Goal: Task Accomplishment & Management: Manage account settings

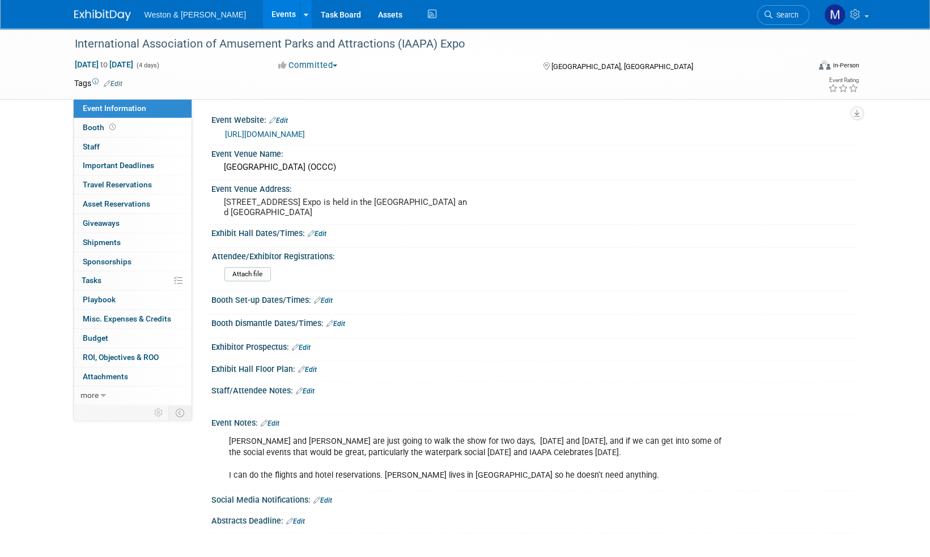
click at [119, 14] on img at bounding box center [102, 15] width 57 height 11
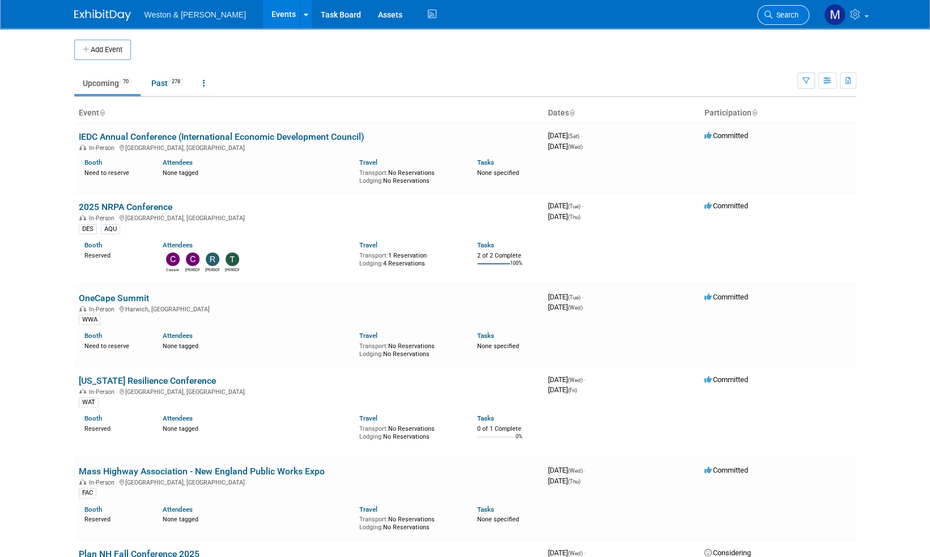
click at [788, 20] on link "Search" at bounding box center [783, 15] width 52 height 20
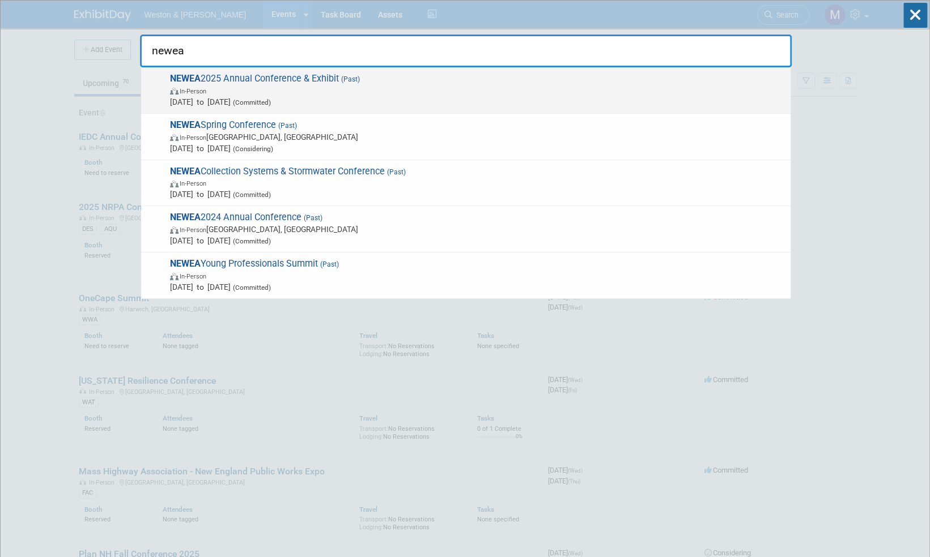
type input "newea"
click at [271, 77] on span "NEWEA 2025 Annual Conference & Exhibit (Past) In-Person Jan 26, 2025 to Jan 29,…" at bounding box center [476, 90] width 618 height 35
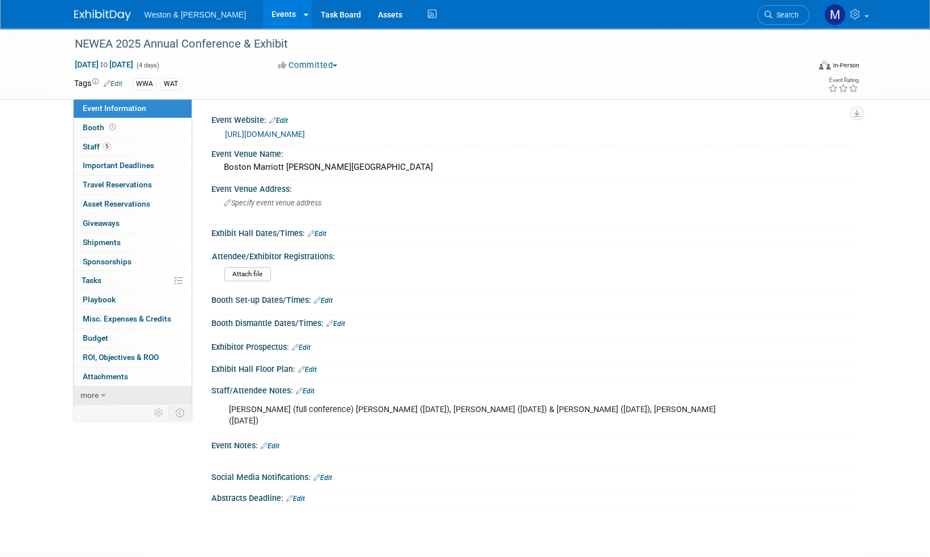
click at [88, 394] on span "more" at bounding box center [89, 395] width 18 height 9
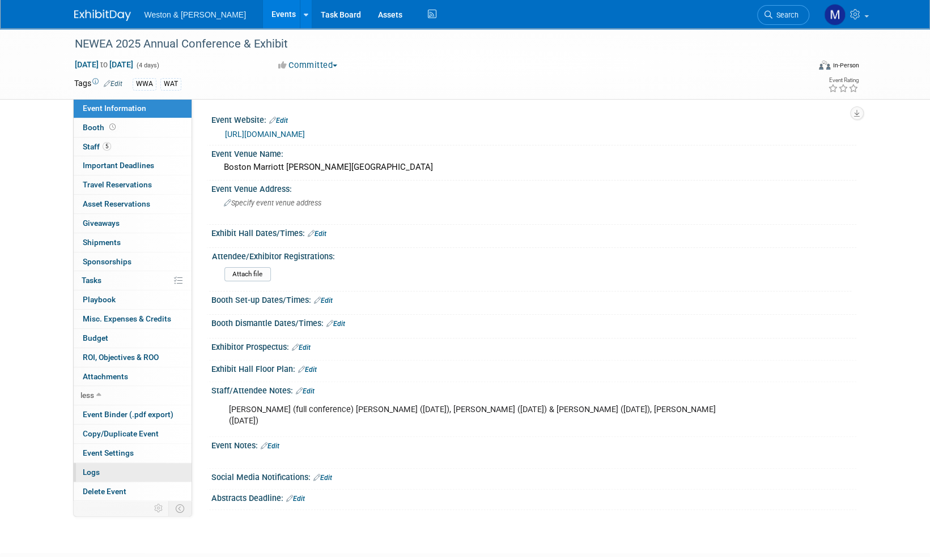
click at [94, 470] on span "Logs" at bounding box center [91, 472] width 17 height 9
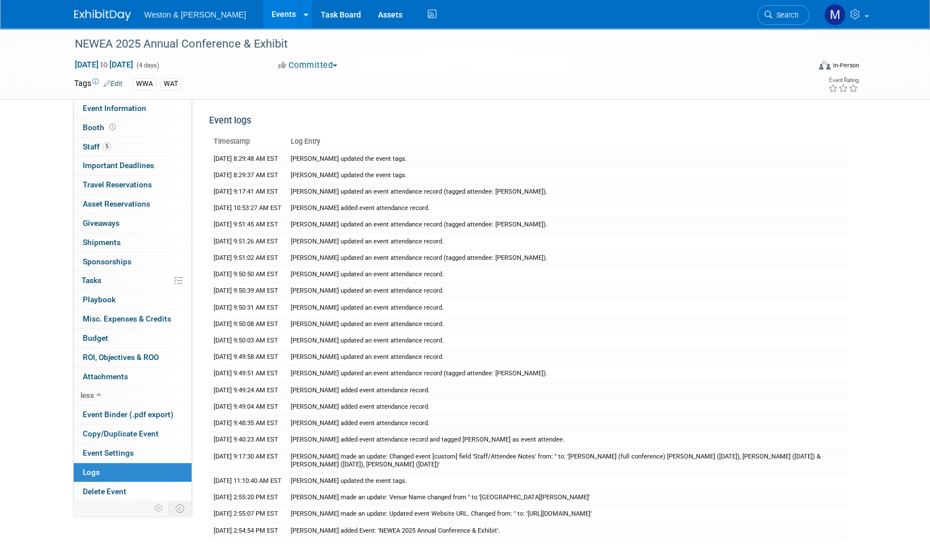
click at [95, 12] on img at bounding box center [102, 15] width 57 height 11
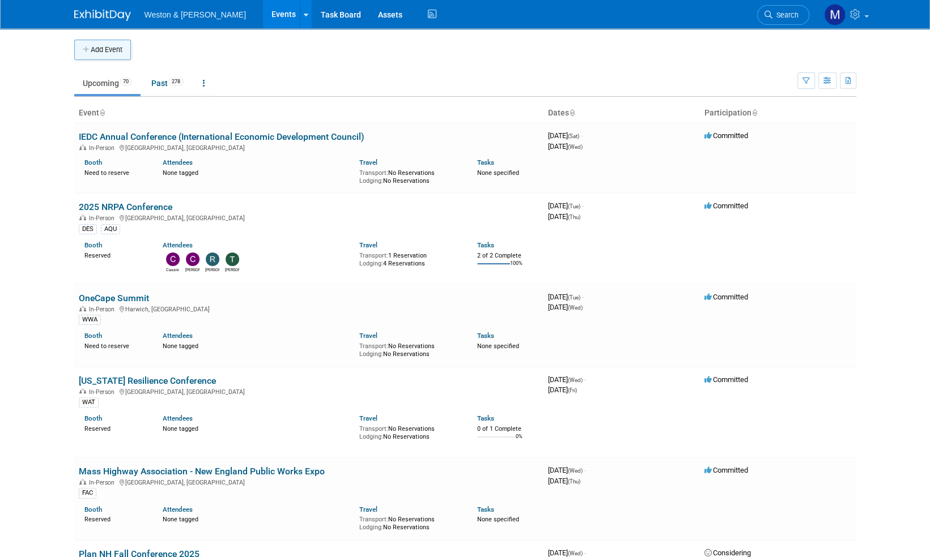
click at [108, 48] on button "Add Event" at bounding box center [102, 50] width 57 height 20
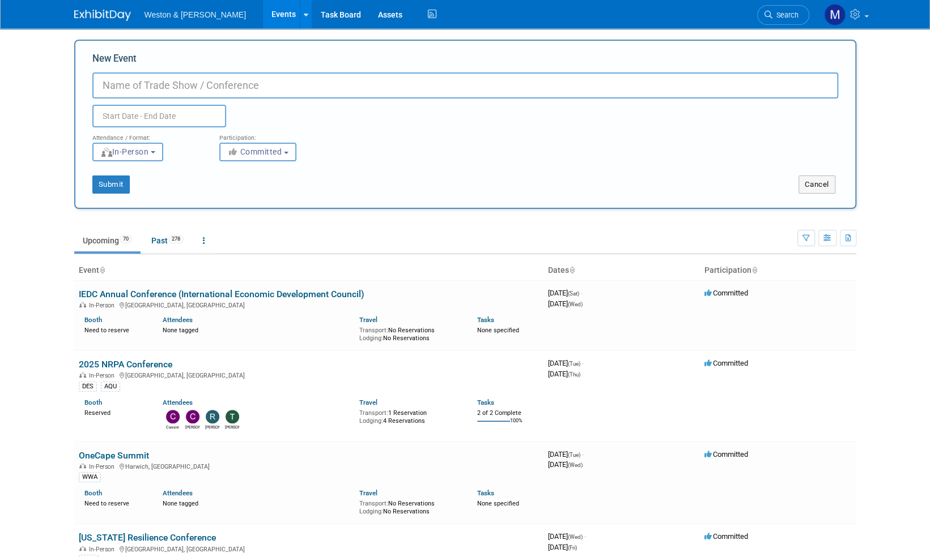
click at [127, 83] on input "New Event" at bounding box center [465, 86] width 746 height 26
paste input "2026 Annual Conference"
type input "NEWEA 2026 Annual Conference & Exhibit"
click at [139, 117] on input "text" at bounding box center [159, 116] width 134 height 23
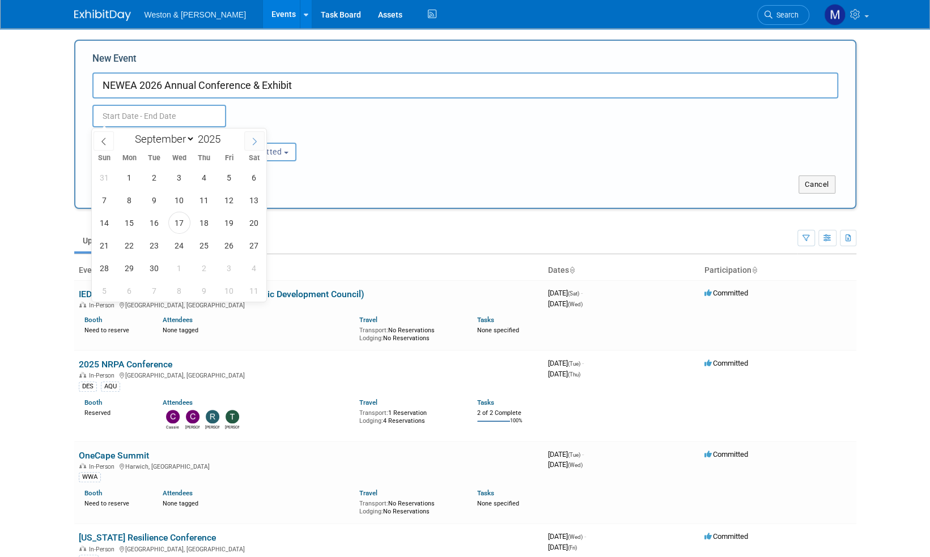
click at [255, 142] on icon at bounding box center [255, 141] width 4 height 7
select select "11"
click at [255, 142] on icon at bounding box center [255, 141] width 4 height 7
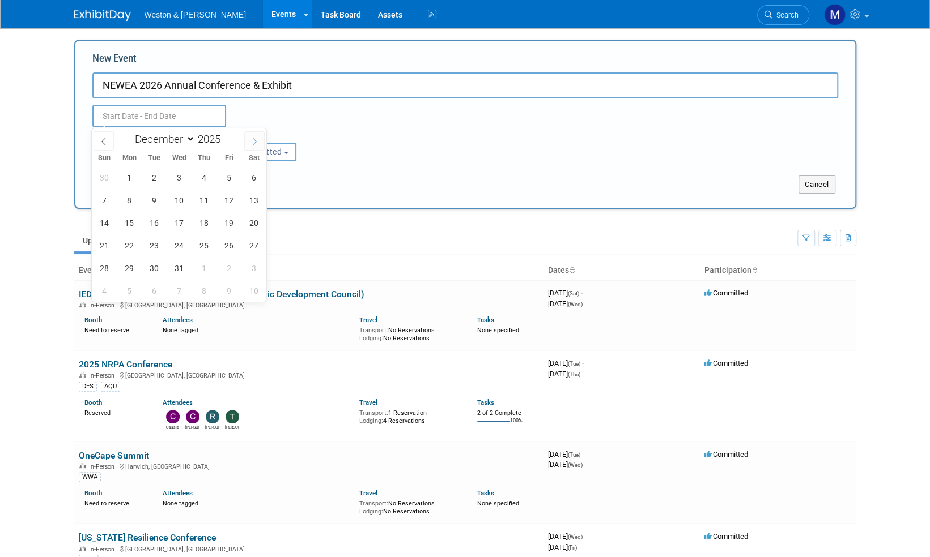
type input "2026"
select select "0"
click at [104, 263] on span "25" at bounding box center [104, 268] width 22 height 22
click at [181, 271] on span "28" at bounding box center [179, 268] width 22 height 22
type input "Jan 25, 2026 to Jan 28, 2026"
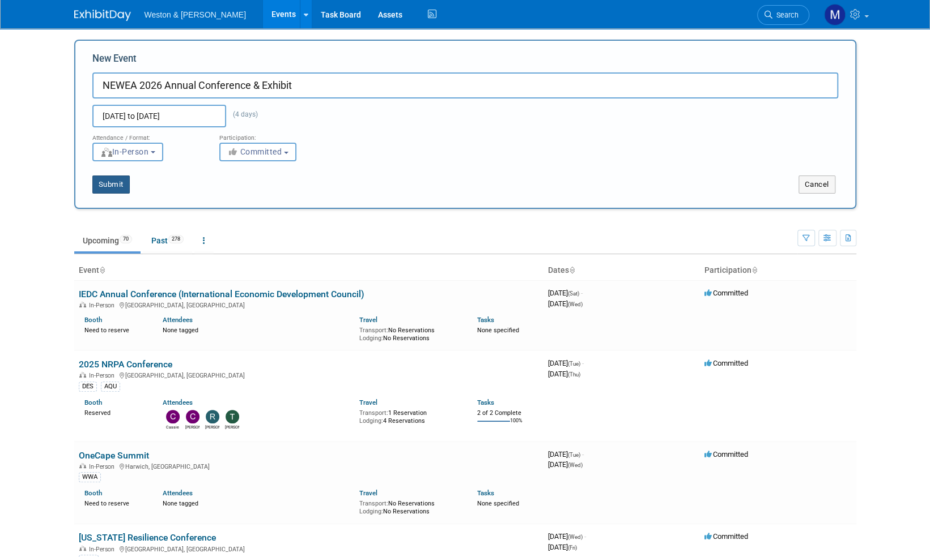
click at [117, 186] on button "Submit" at bounding box center [110, 185] width 37 height 18
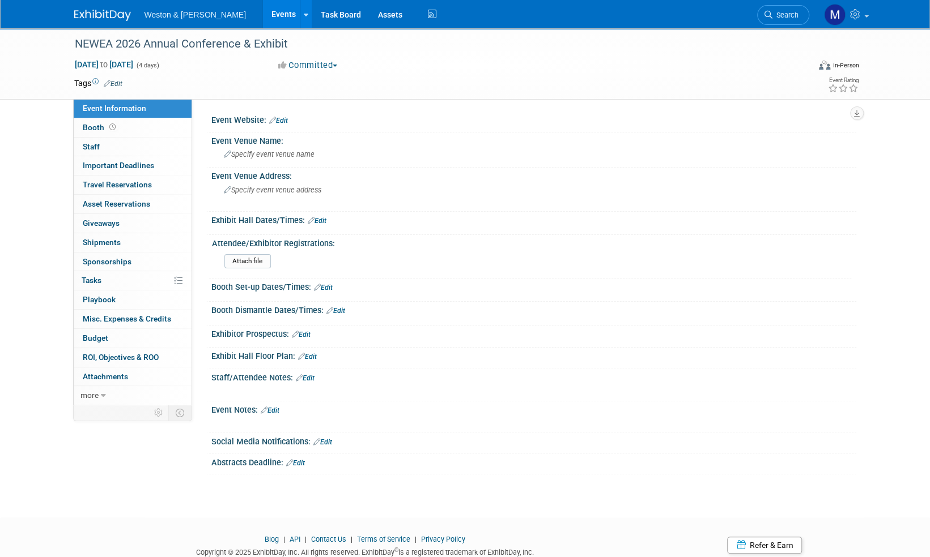
click at [120, 80] on link "Edit" at bounding box center [113, 84] width 19 height 8
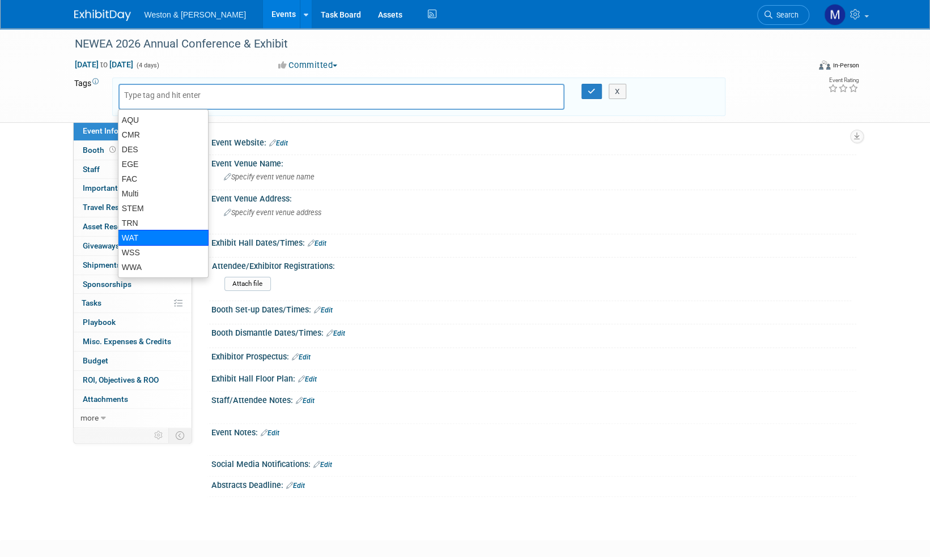
click at [137, 237] on div "WAT" at bounding box center [163, 238] width 91 height 16
type input "WAT"
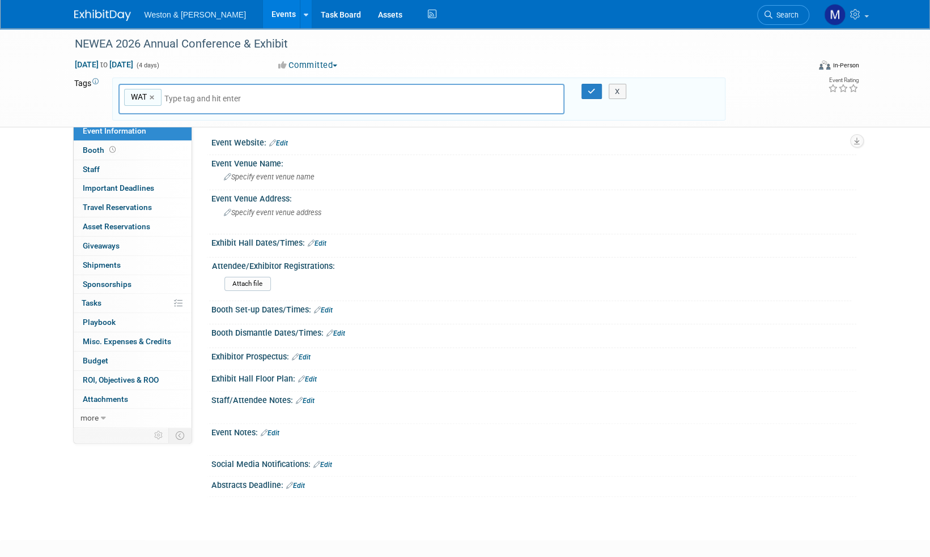
click at [201, 93] on input "text" at bounding box center [243, 98] width 159 height 11
click at [590, 88] on icon "button" at bounding box center [592, 91] width 8 height 7
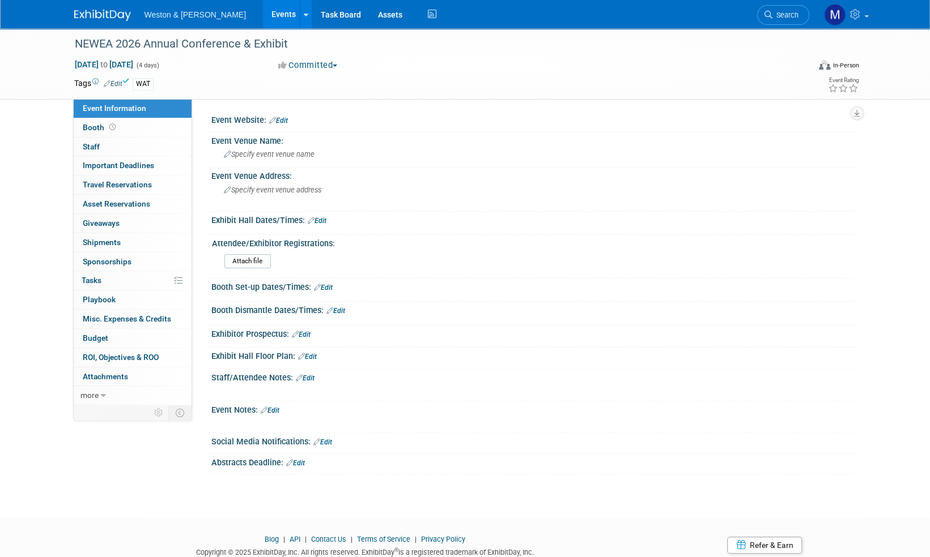
click at [116, 81] on link "Edit" at bounding box center [113, 84] width 19 height 8
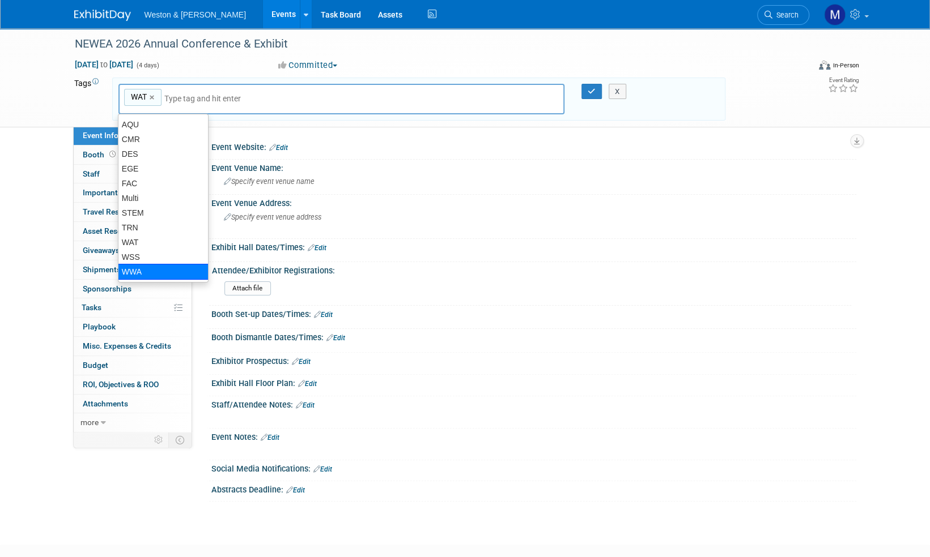
click at [142, 271] on div "WWA" at bounding box center [163, 272] width 91 height 16
type input "WAT, WWA"
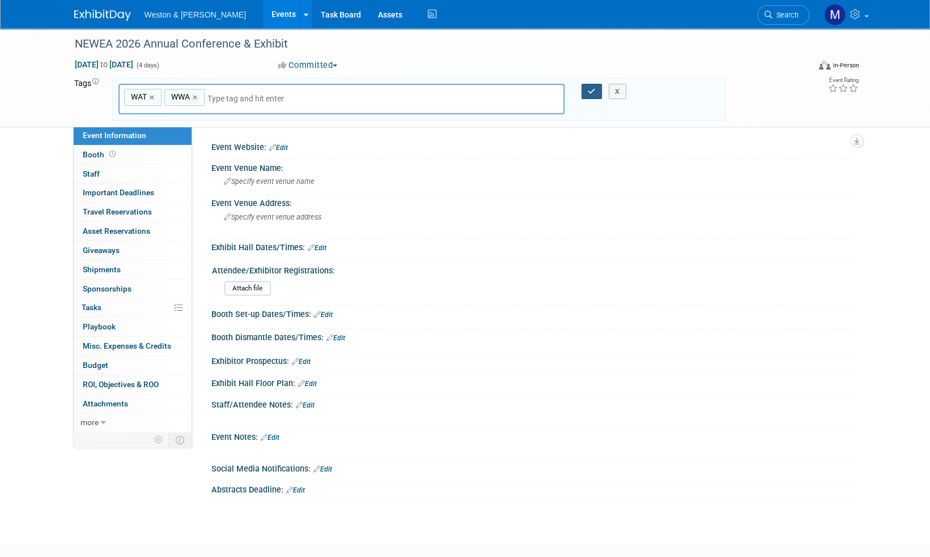
click at [590, 93] on icon "button" at bounding box center [592, 91] width 8 height 7
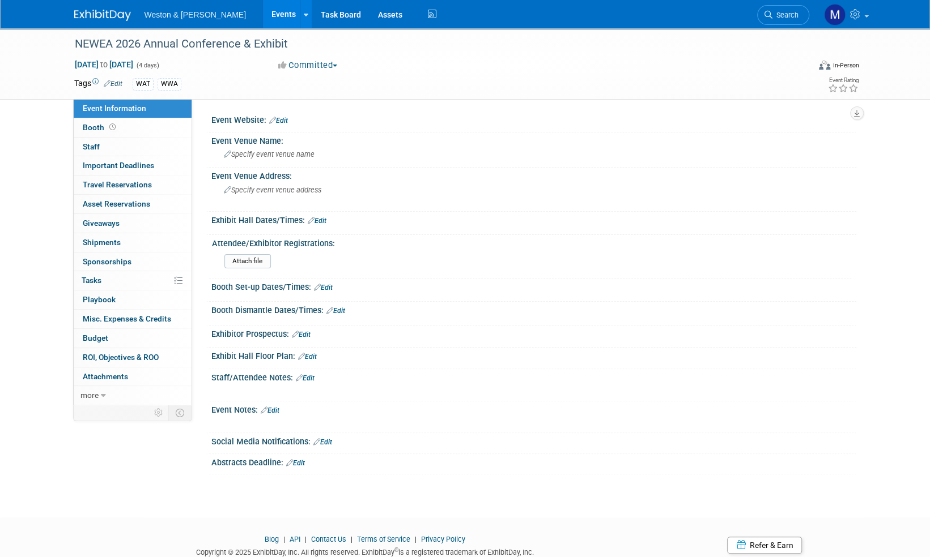
click at [284, 120] on link "Edit" at bounding box center [278, 121] width 19 height 8
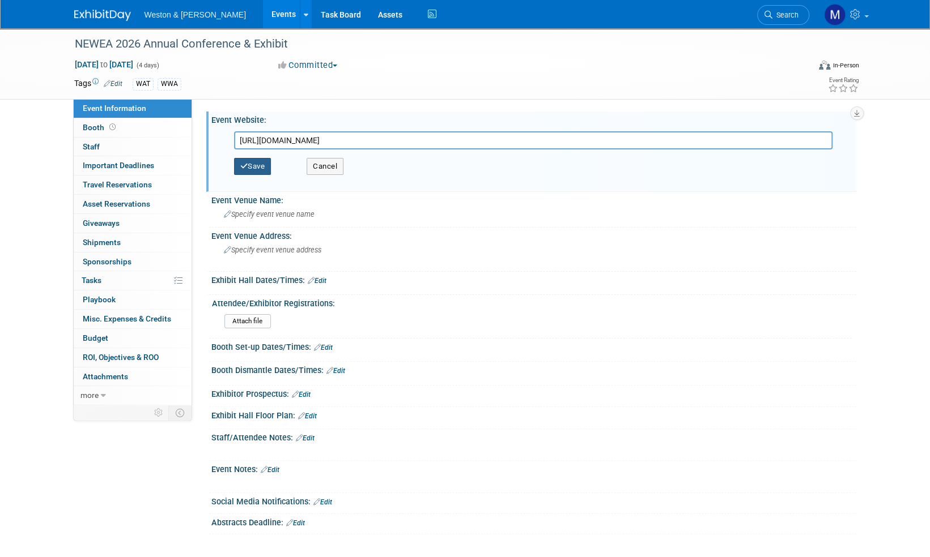
type input "https://shows.map-dynamics.com/newea2026/?register"
click at [256, 165] on button "Save" at bounding box center [252, 166] width 37 height 17
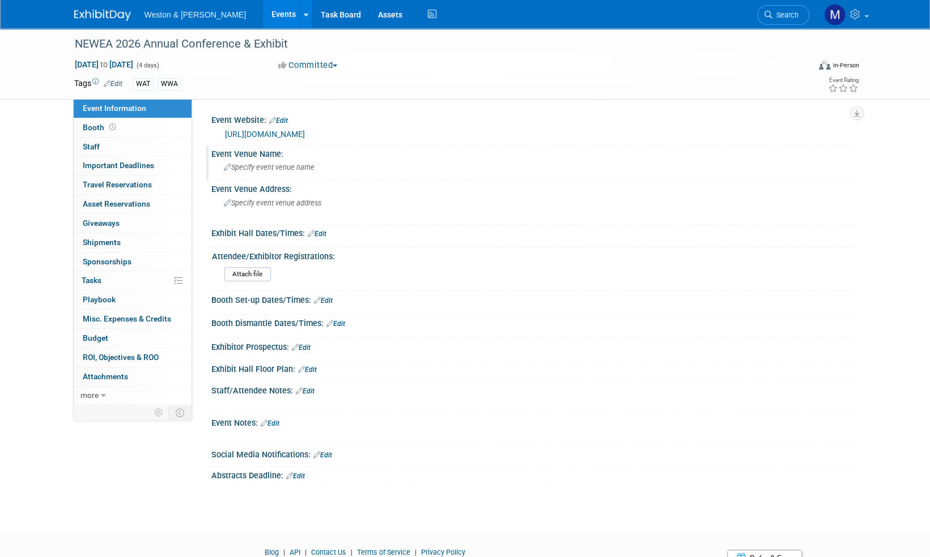
click at [291, 163] on span "Specify event venue name" at bounding box center [269, 167] width 91 height 8
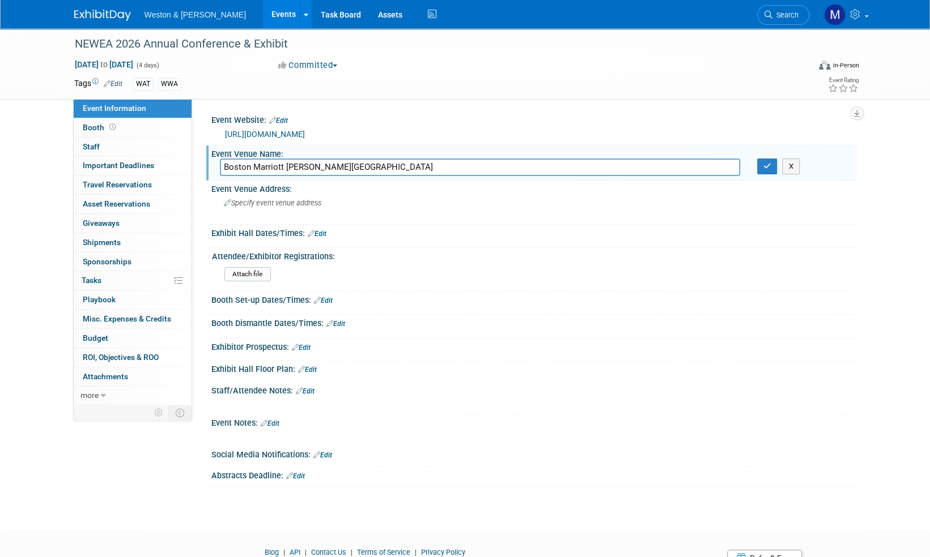
type input "Boston Marriott [PERSON_NAME][GEOGRAPHIC_DATA]"
click at [772, 168] on button "button" at bounding box center [767, 167] width 20 height 16
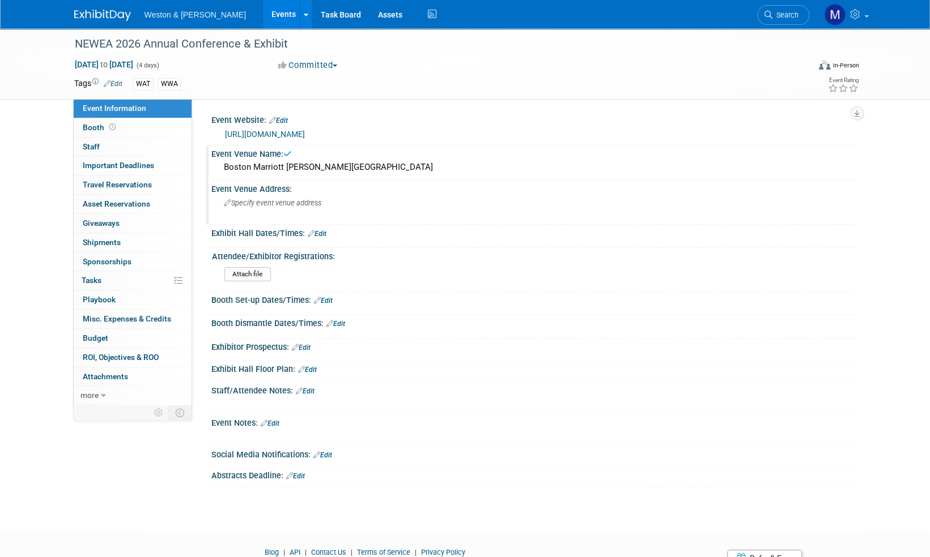
click at [267, 204] on span "Specify event venue address" at bounding box center [272, 203] width 97 height 8
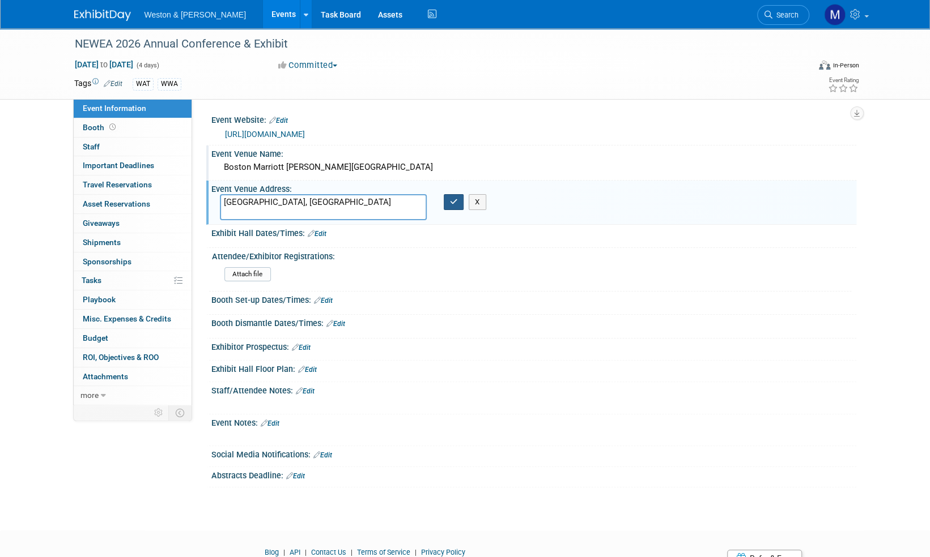
type textarea "[GEOGRAPHIC_DATA], [GEOGRAPHIC_DATA]"
click at [450, 199] on icon "button" at bounding box center [454, 201] width 8 height 7
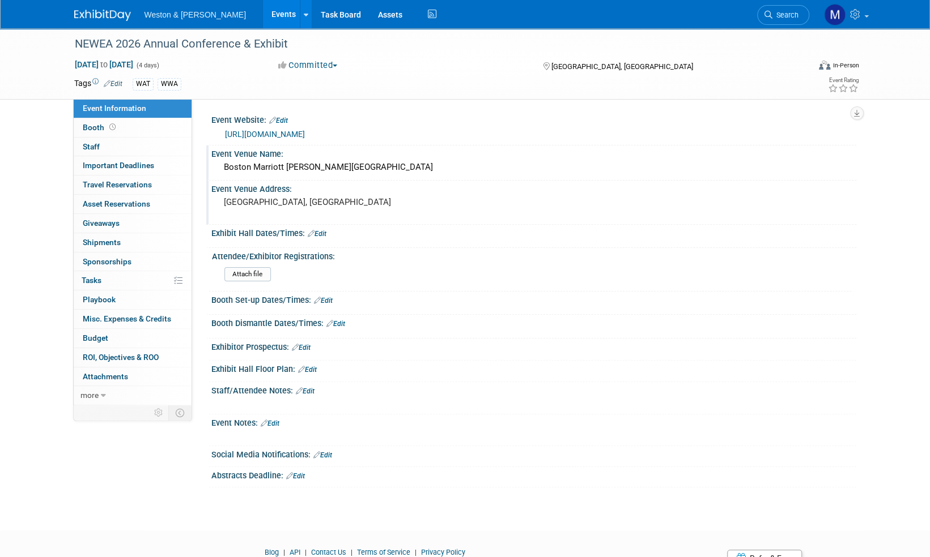
click at [98, 19] on img at bounding box center [102, 15] width 57 height 11
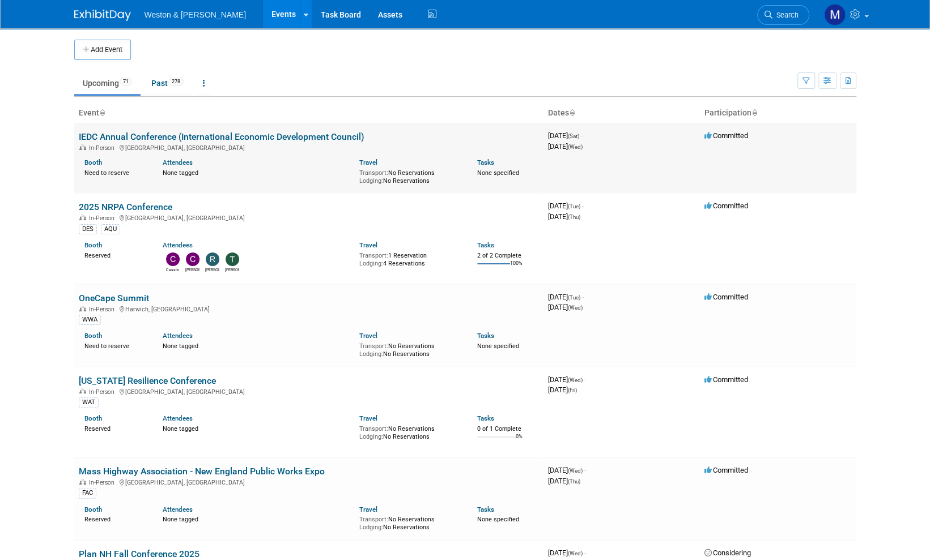
click at [181, 138] on link "IEDC Annual Conference (International Economic Development Council)" at bounding box center [222, 136] width 286 height 11
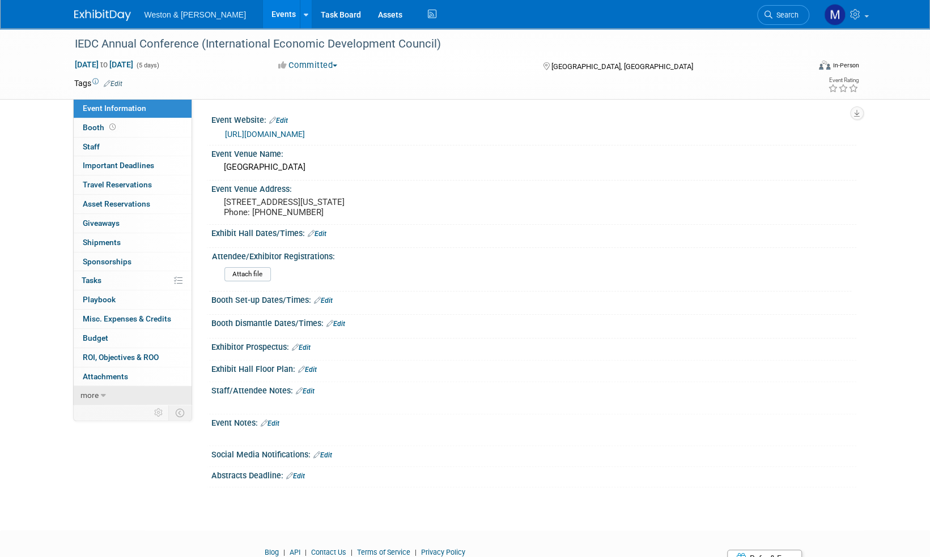
click at [88, 394] on span "more" at bounding box center [89, 395] width 18 height 9
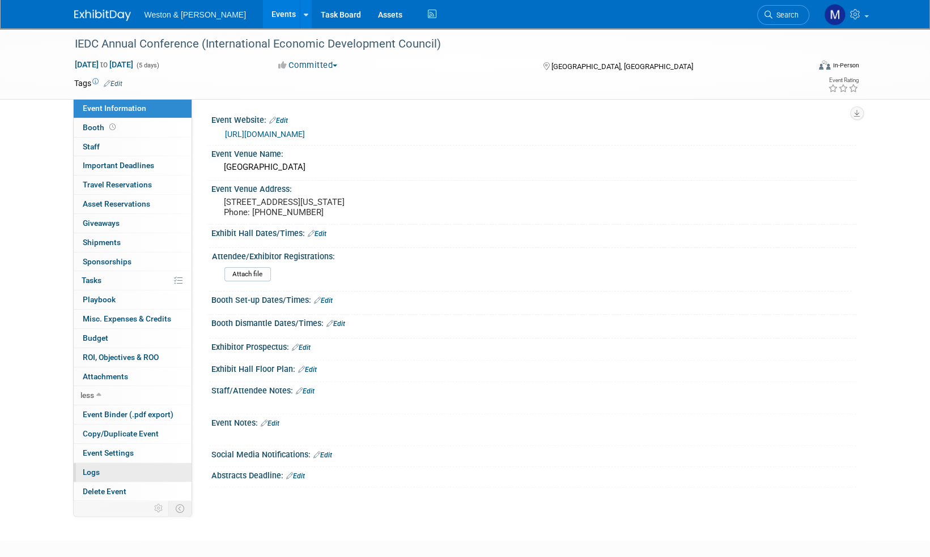
click at [95, 471] on span "Logs" at bounding box center [91, 472] width 17 height 9
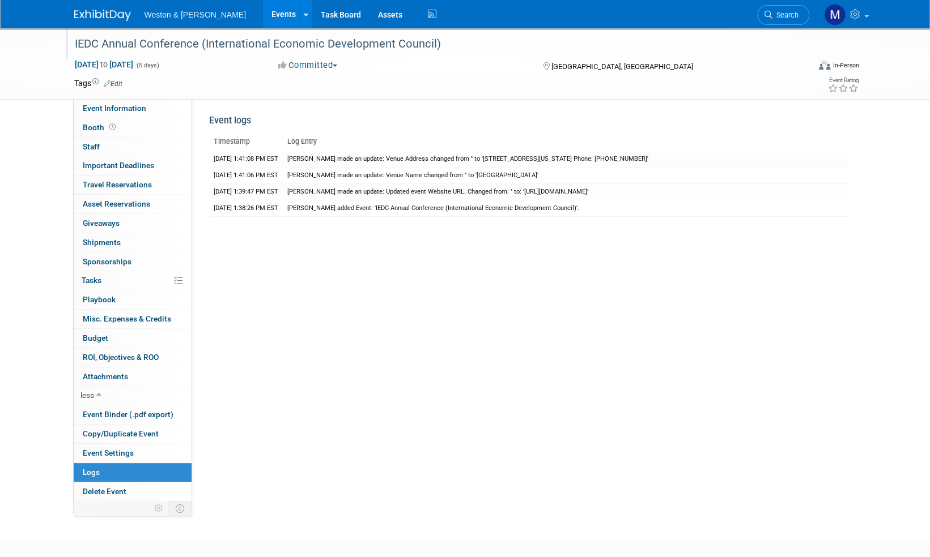
click at [130, 43] on div "IEDC Annual Conference (International Economic Development Council)" at bounding box center [431, 44] width 721 height 20
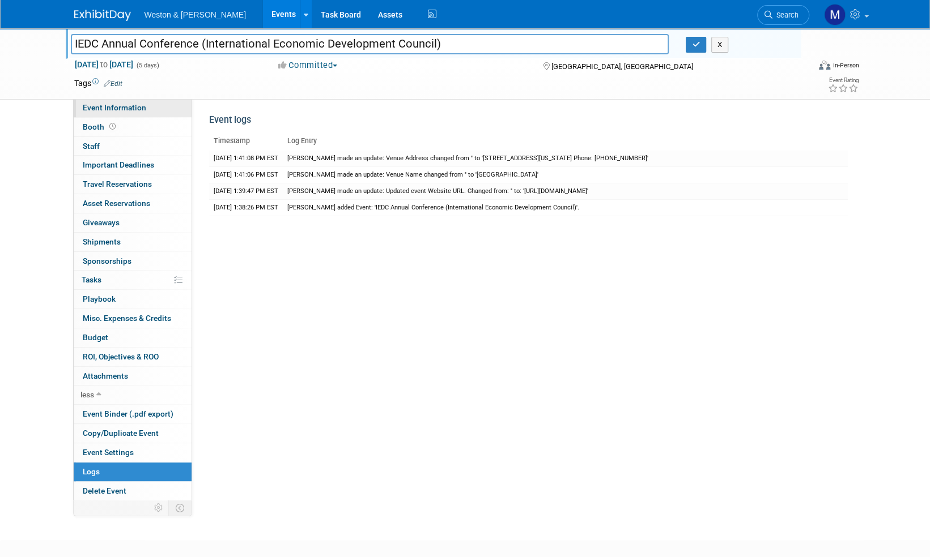
click at [109, 111] on span "Event Information" at bounding box center [114, 107] width 63 height 9
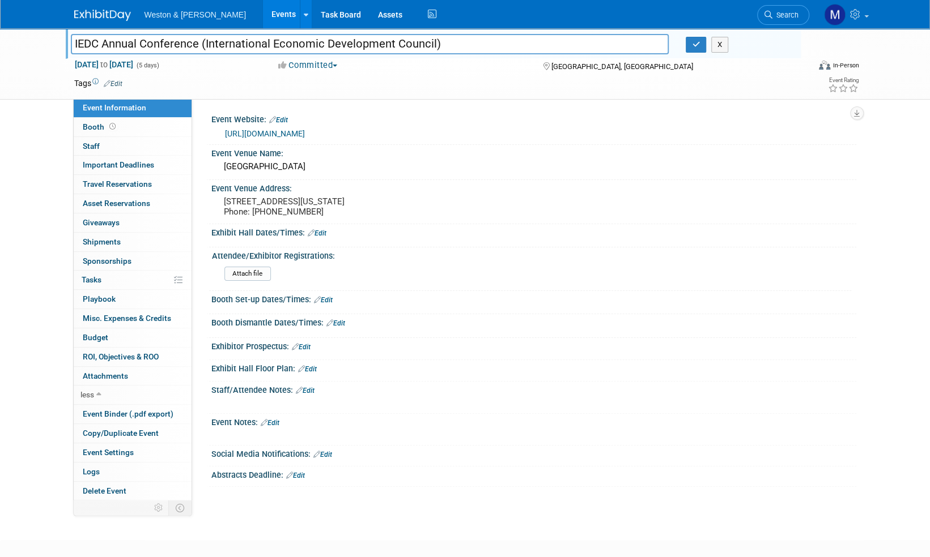
click at [101, 16] on img at bounding box center [102, 15] width 57 height 11
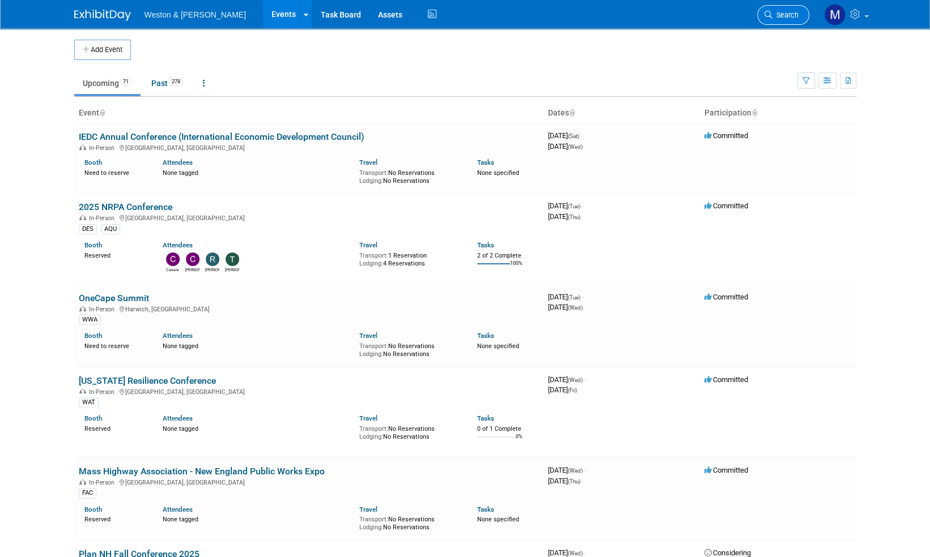
click at [790, 18] on span "Search" at bounding box center [785, 15] width 26 height 8
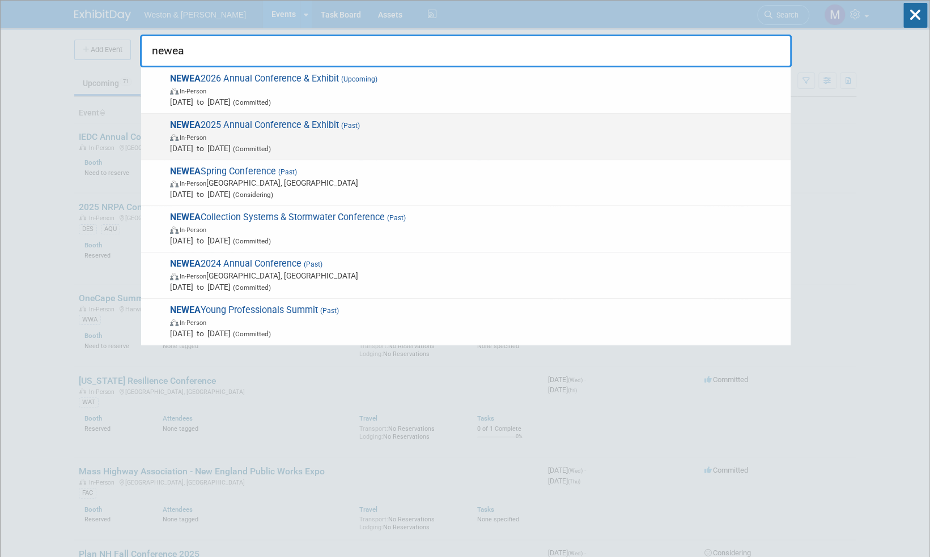
type input "newea"
click at [257, 124] on span "NEWEA 2025 Annual Conference & Exhibit (Past) In-Person Jan 26, 2025 to Jan 29,…" at bounding box center [476, 137] width 618 height 35
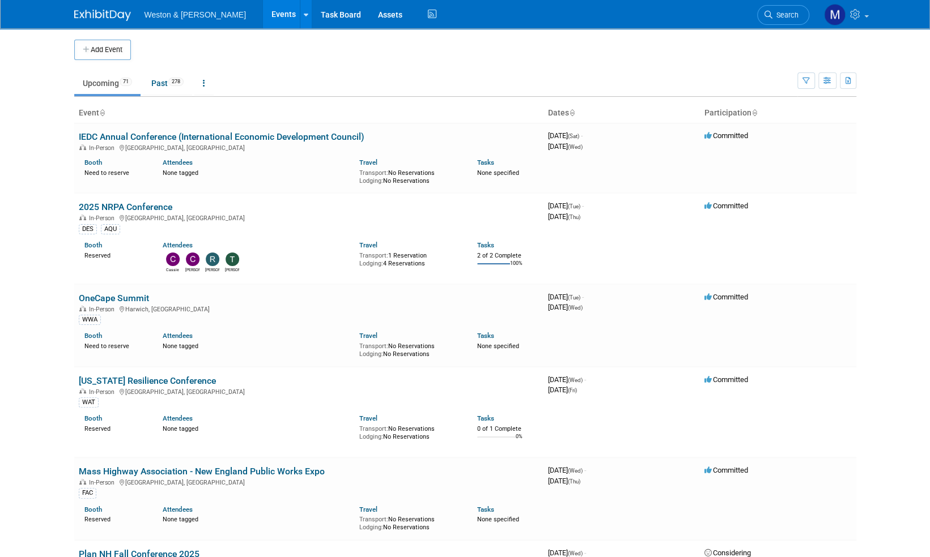
click at [787, 16] on span "Search" at bounding box center [785, 15] width 26 height 8
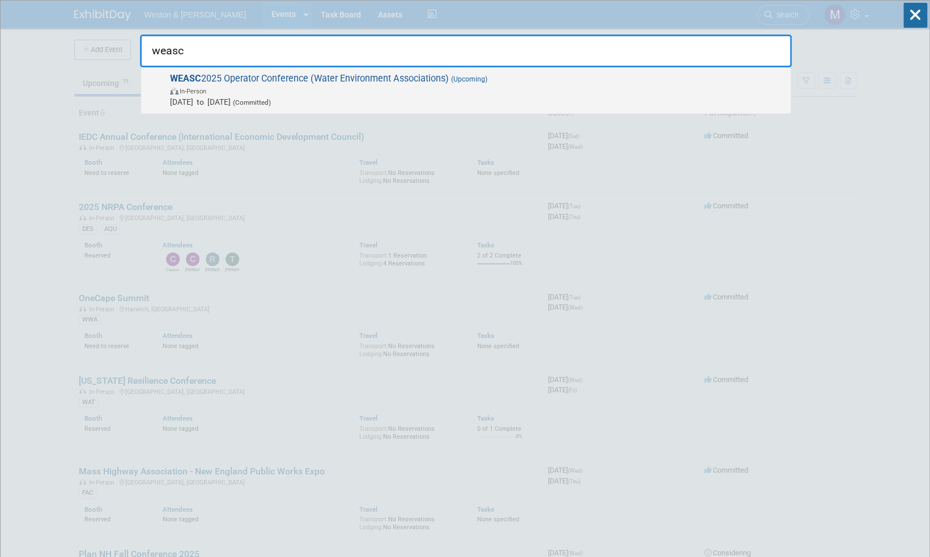
type input "weasc"
click at [273, 79] on span "WEASC 2025 Operator Conference (Water Environment Associations) (Upcoming) In-P…" at bounding box center [476, 90] width 618 height 35
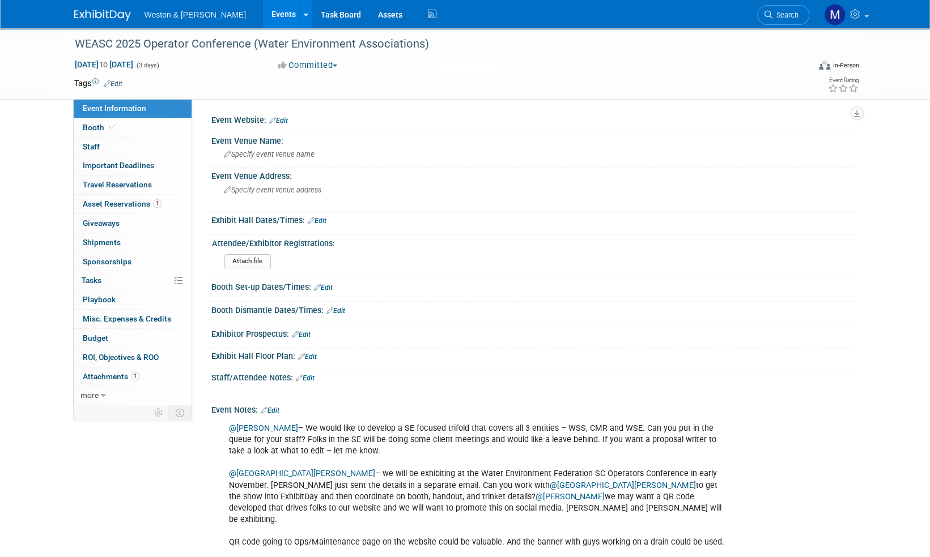
click at [110, 260] on span "Sponsorships 0" at bounding box center [107, 261] width 49 height 9
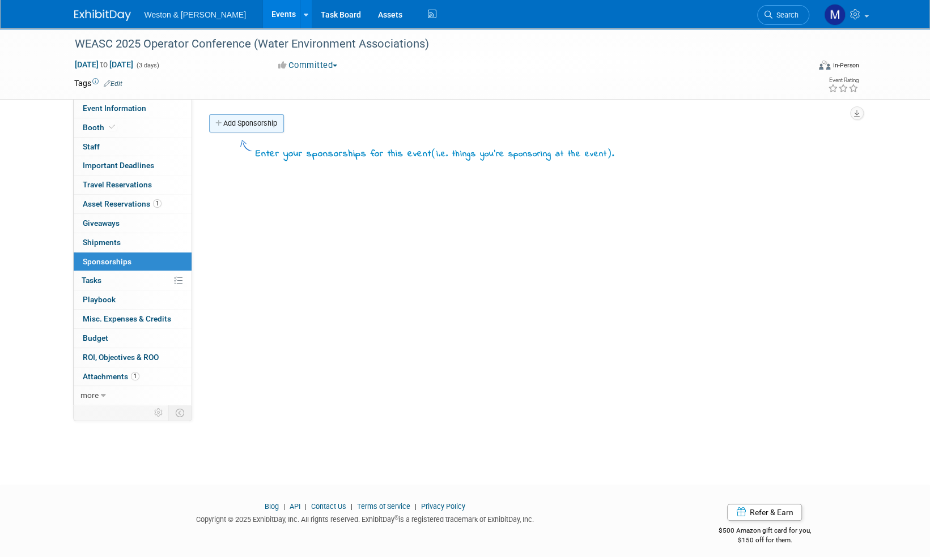
click at [250, 122] on link "Add Sponsorship" at bounding box center [246, 123] width 75 height 18
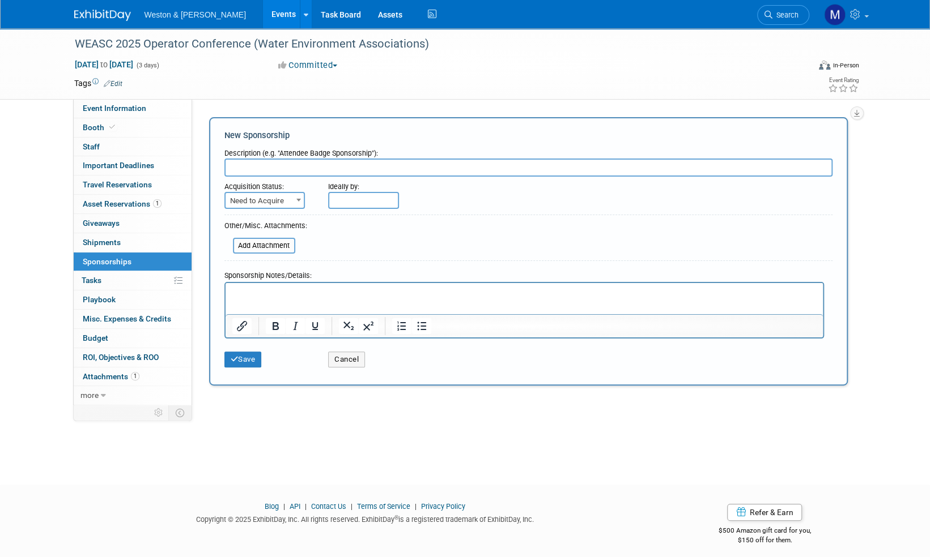
click at [246, 170] on input "text" at bounding box center [528, 168] width 608 height 18
type input "Lunch sponsorship"
click at [295, 199] on span at bounding box center [298, 200] width 11 height 15
select select "2"
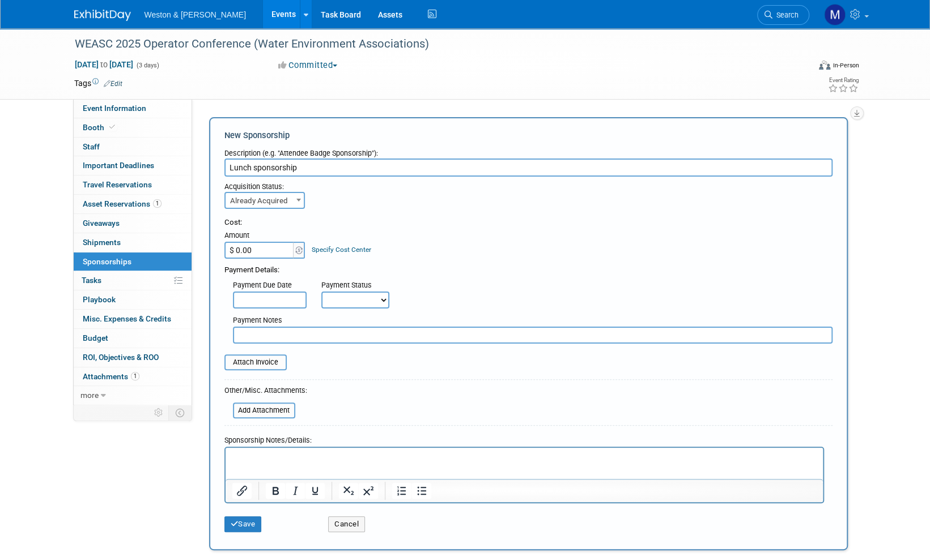
click at [256, 249] on input "$ 0.00" at bounding box center [259, 250] width 71 height 17
type input "$ 800.00"
click at [381, 301] on select "Not Paid Yet Partially Paid Paid in Full" at bounding box center [355, 300] width 68 height 17
select select "1"
click at [321, 292] on select "Not Paid Yet Partially Paid Paid in Full" at bounding box center [355, 300] width 68 height 17
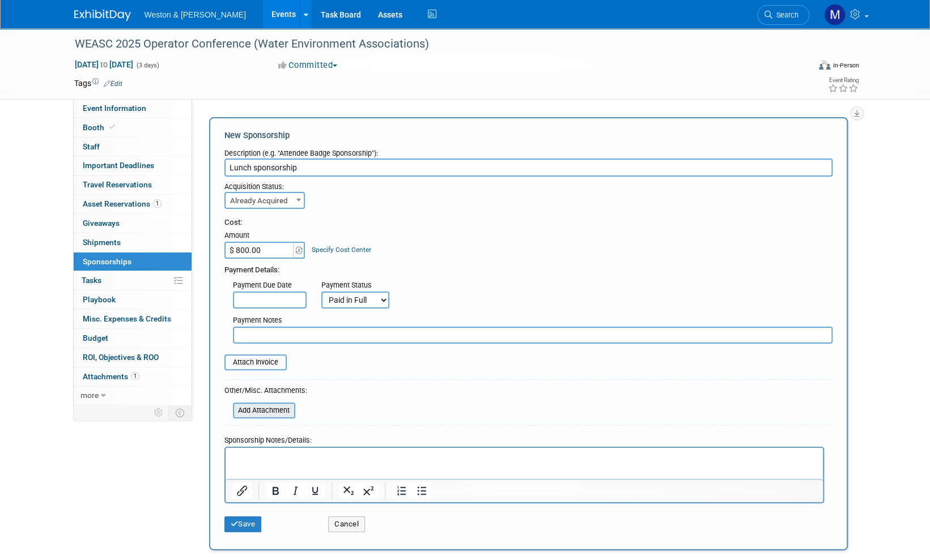
click at [261, 411] on input "file" at bounding box center [226, 411] width 135 height 14
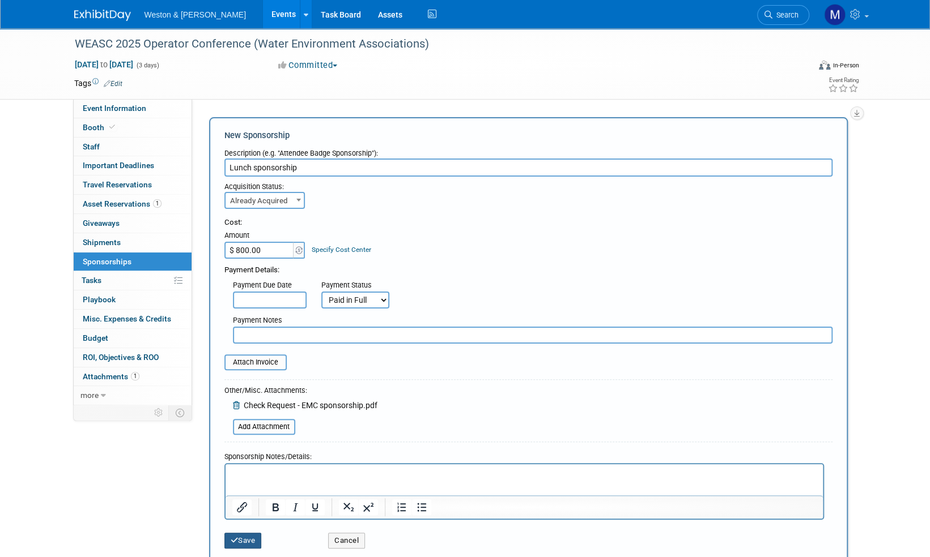
click at [243, 543] on button "Save" at bounding box center [242, 541] width 37 height 16
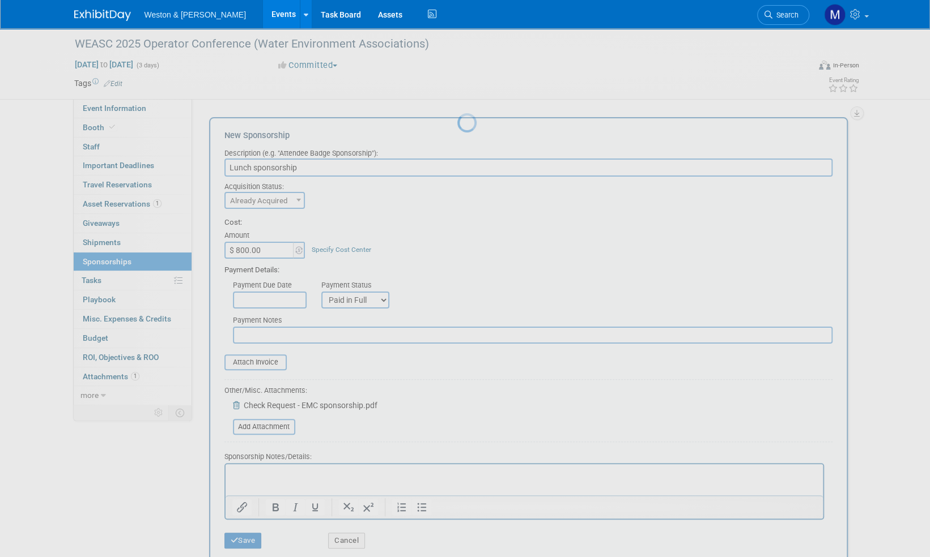
scroll to position [7, 0]
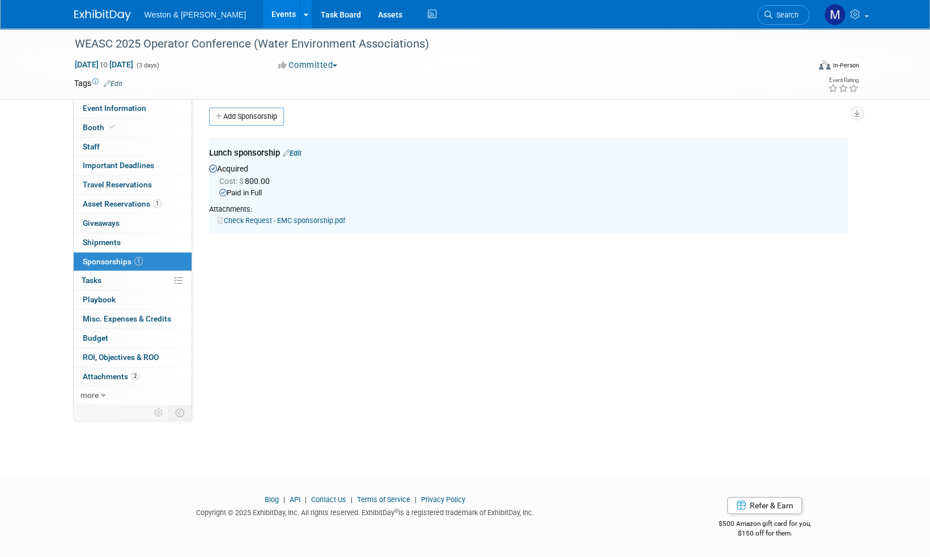
drag, startPoint x: 507, startPoint y: 537, endPoint x: 492, endPoint y: 522, distance: 20.8
click at [506, 536] on div "Blog | API | Contact Us | Terms of Service | Privacy Policy Copyright © 2025 Ex…" at bounding box center [465, 519] width 799 height 49
